Goal: Information Seeking & Learning: Find specific fact

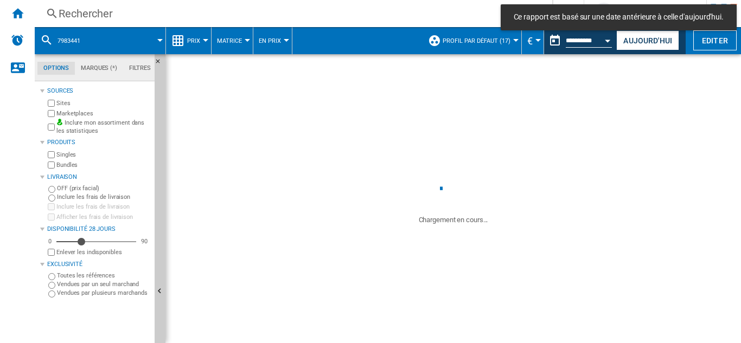
click at [72, 11] on div "Rechercher" at bounding box center [291, 13] width 465 height 15
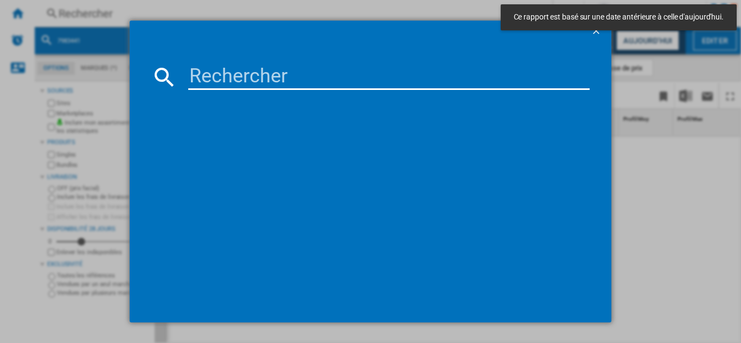
click at [219, 78] on input at bounding box center [388, 77] width 401 height 26
paste input "7719752"
type input "7719752"
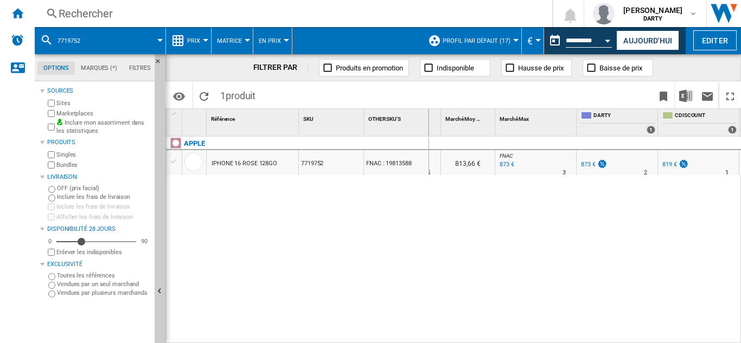
scroll to position [0, 506]
click at [87, 9] on div "Rechercher" at bounding box center [291, 13] width 465 height 15
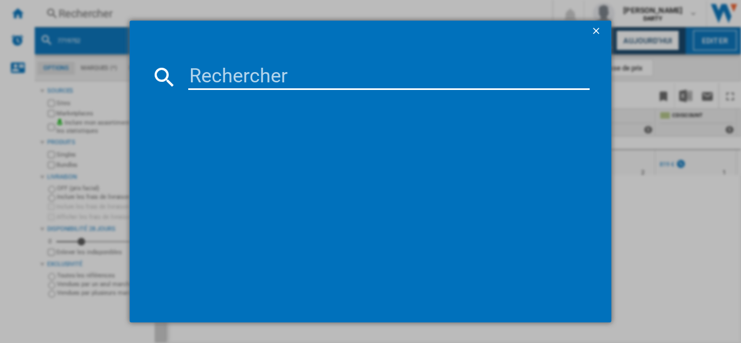
click at [241, 82] on input at bounding box center [388, 77] width 401 height 26
type input "8003092"
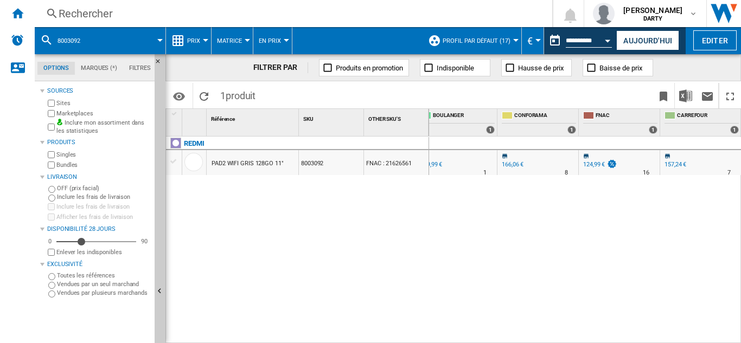
scroll to position [0, 915]
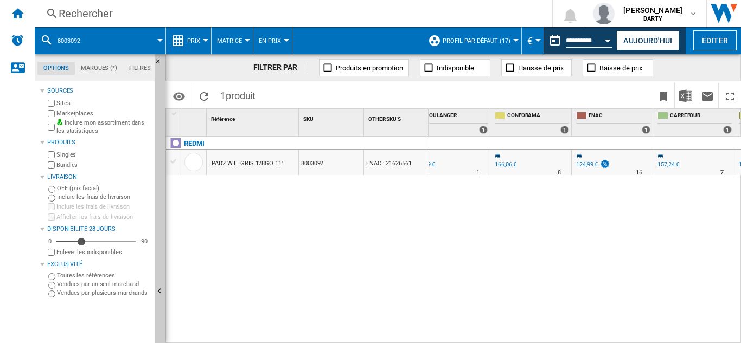
click at [98, 11] on div "Rechercher" at bounding box center [291, 13] width 465 height 15
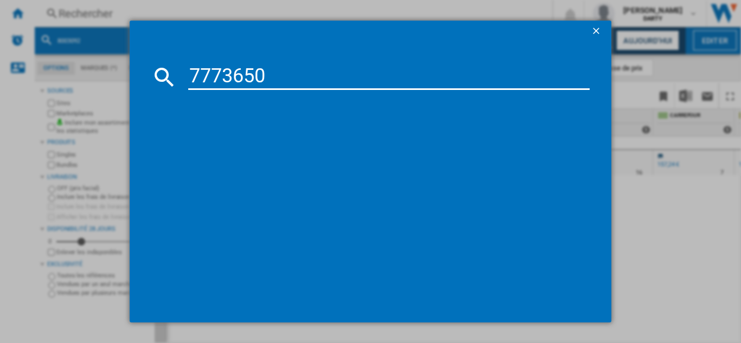
type input "7773650"
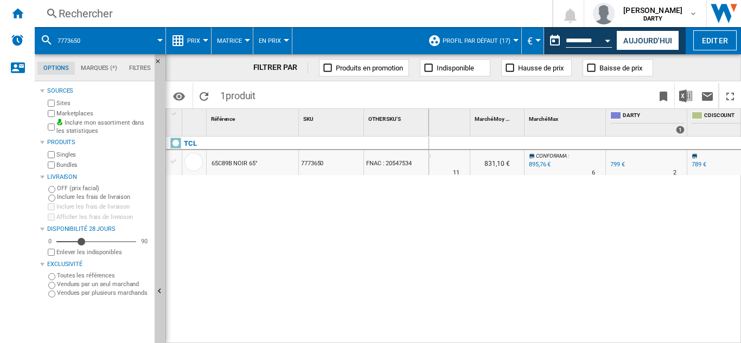
scroll to position [0, 523]
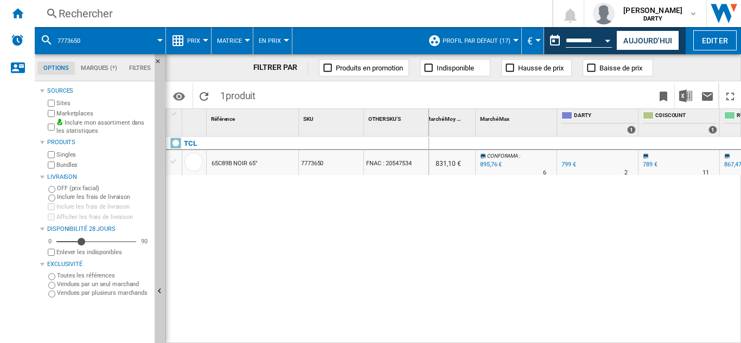
click at [104, 11] on div "Rechercher" at bounding box center [291, 13] width 465 height 15
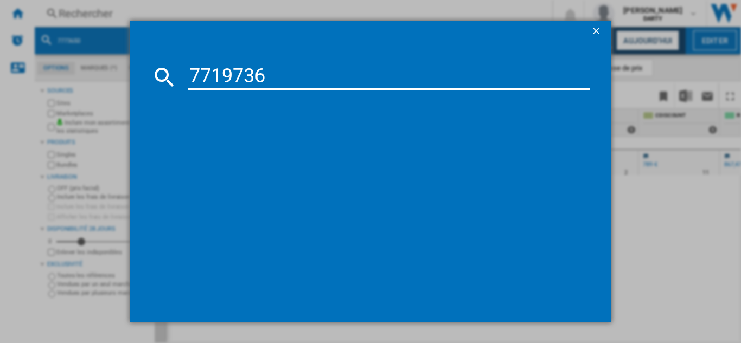
type input "7719736"
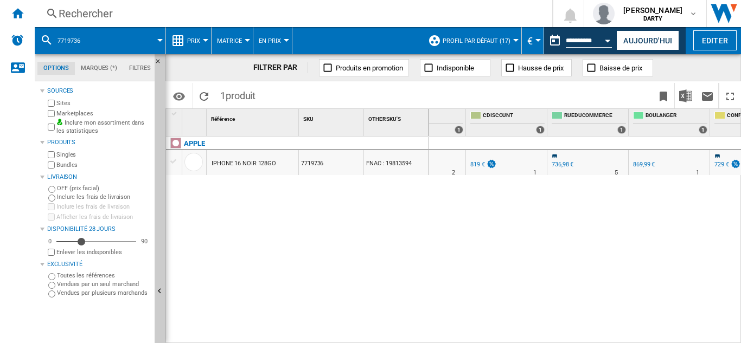
scroll to position [0, 696]
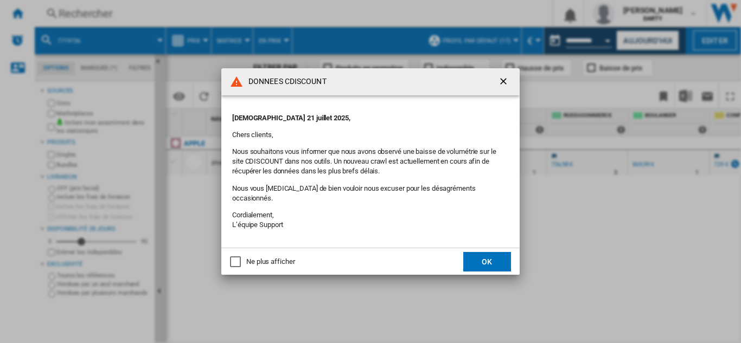
click at [481, 254] on button "OK" at bounding box center [487, 262] width 48 height 20
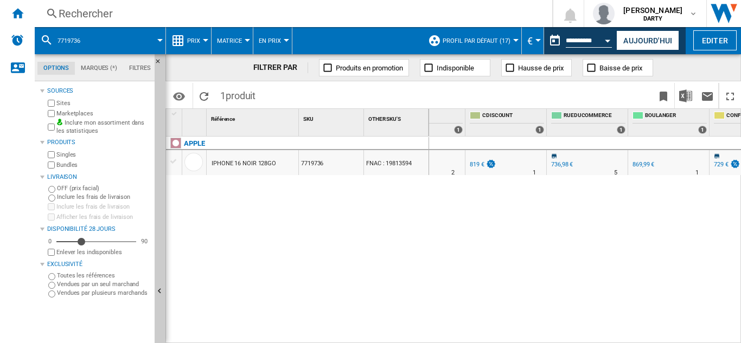
click at [88, 17] on div "Rechercher" at bounding box center [291, 13] width 465 height 15
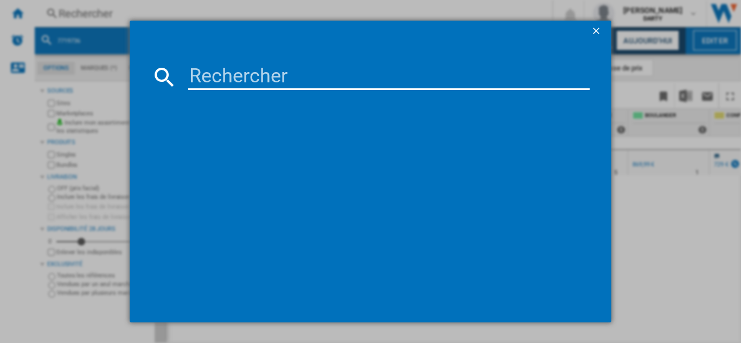
type input "7613970"
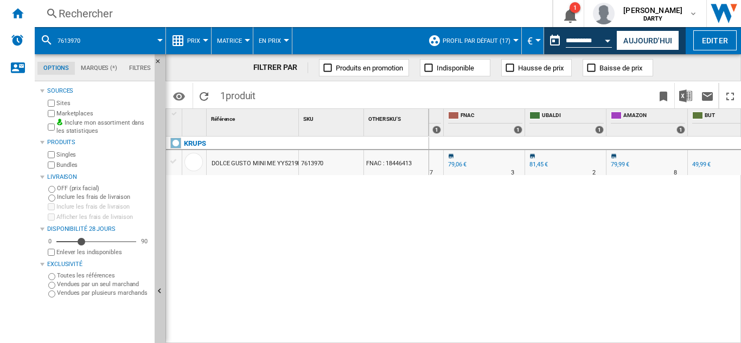
scroll to position [0, 1094]
